Goal: Find specific page/section: Find specific page/section

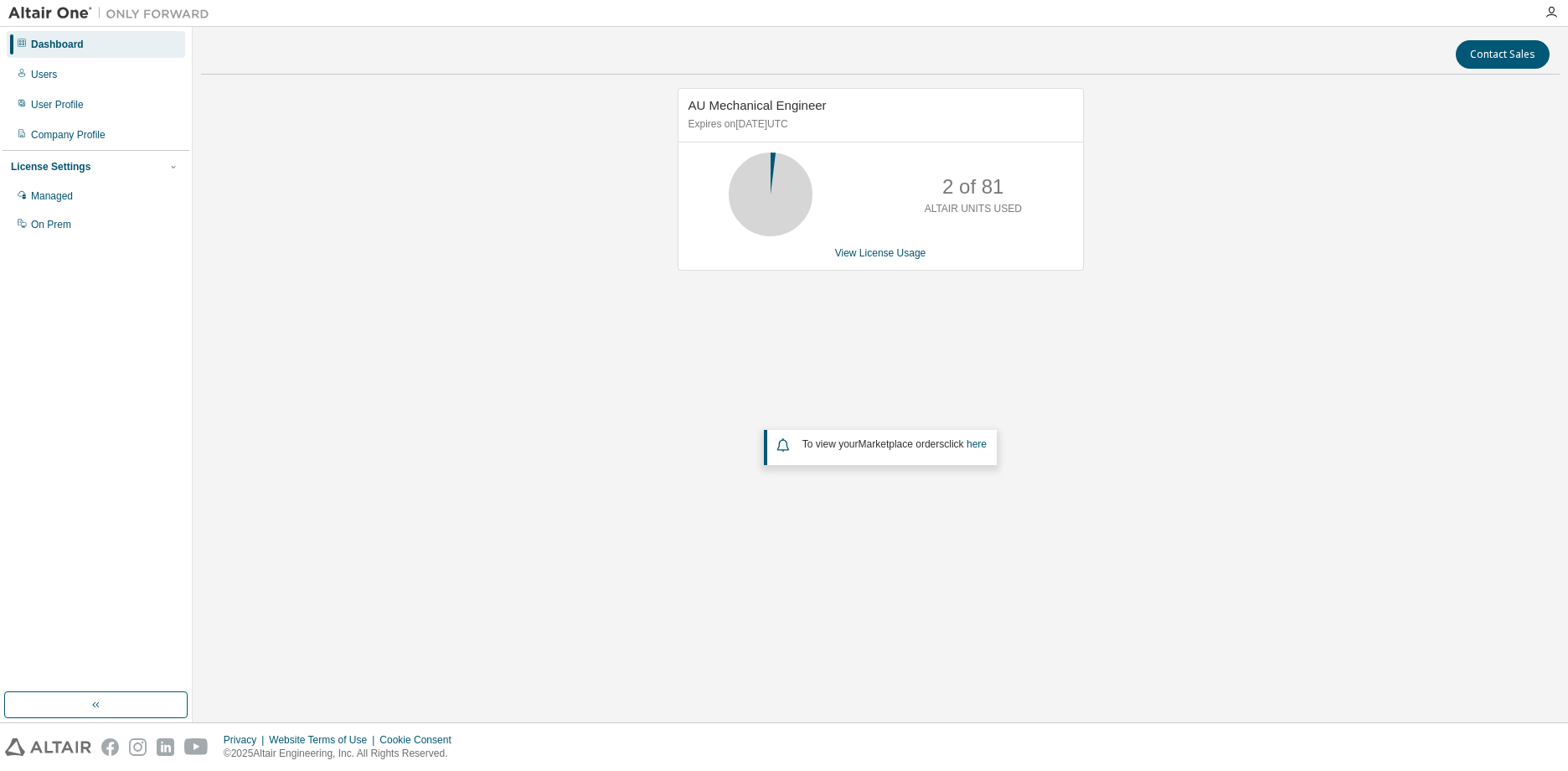
click at [1295, 264] on div "AU Mechanical Engineer Expires on September 30, 2025 UTC 2 of 81 ALTAIR UNITS U…" at bounding box center [879, 339] width 1358 height 501
click at [1019, 384] on div "AU Mechanical Engineer Expires on September 30, 2025 UTC 2 of 81 ALTAIR UNITS U…" at bounding box center [879, 339] width 1358 height 501
